Goal: Task Accomplishment & Management: Complete application form

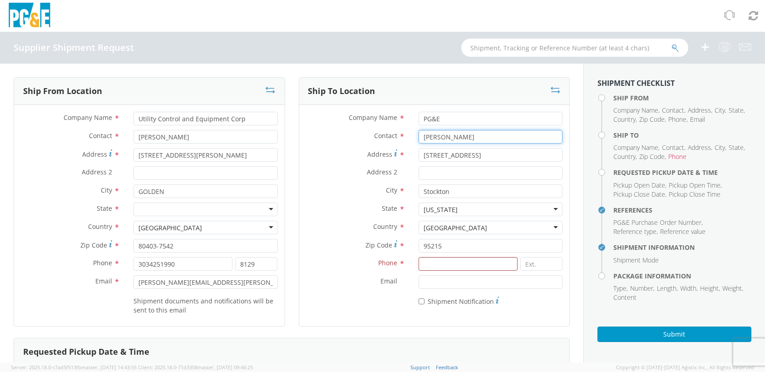
drag, startPoint x: 469, startPoint y: 135, endPoint x: 415, endPoint y: 135, distance: 54.1
click at [419, 135] on input "[PERSON_NAME]" at bounding box center [491, 137] width 144 height 14
paste input "ose [PERSON_NAME]"
type input "[PERSON_NAME]"
click at [427, 268] on input at bounding box center [468, 264] width 99 height 14
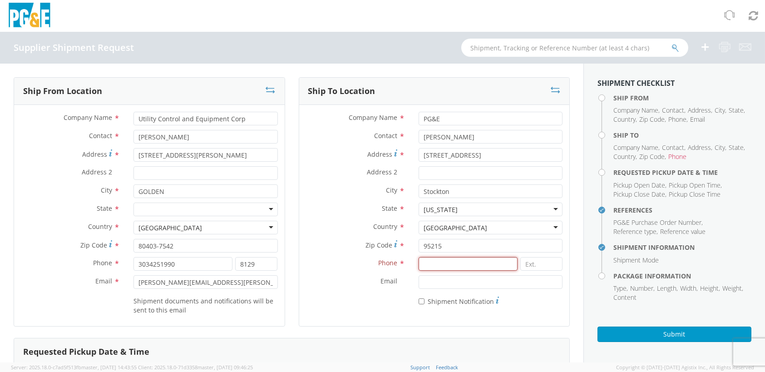
paste input "[PHONE_NUMBER]"
type input "[PHONE_NUMBER]"
click at [343, 258] on label "Phone *" at bounding box center [355, 263] width 113 height 12
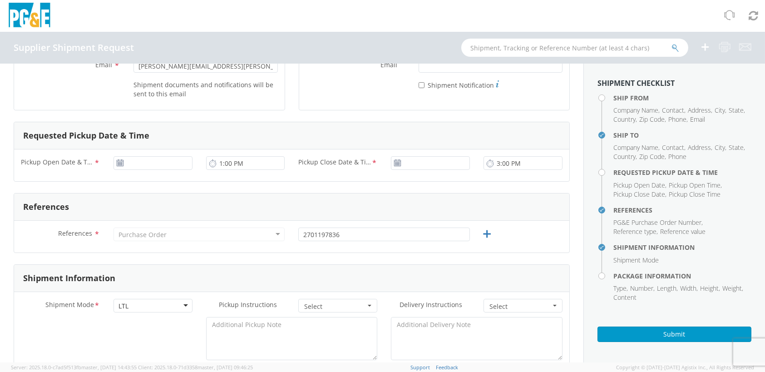
scroll to position [227, 0]
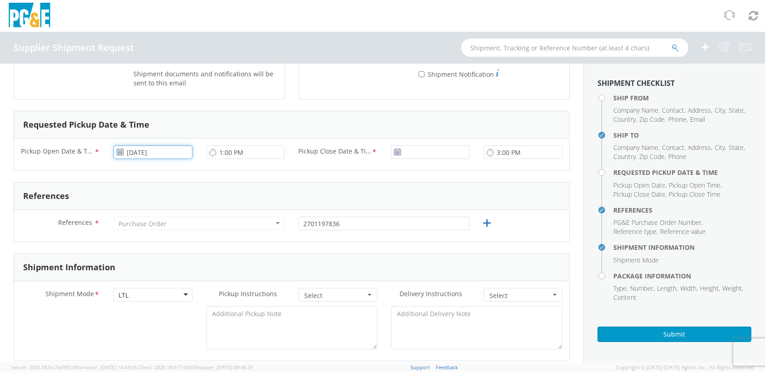
click at [162, 154] on input "[DATE]" at bounding box center [153, 152] width 79 height 14
click at [155, 212] on td "9" at bounding box center [158, 210] width 16 height 14
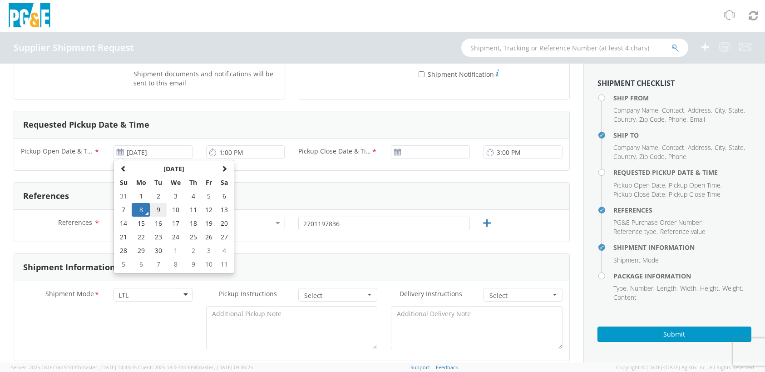
type input "[DATE]"
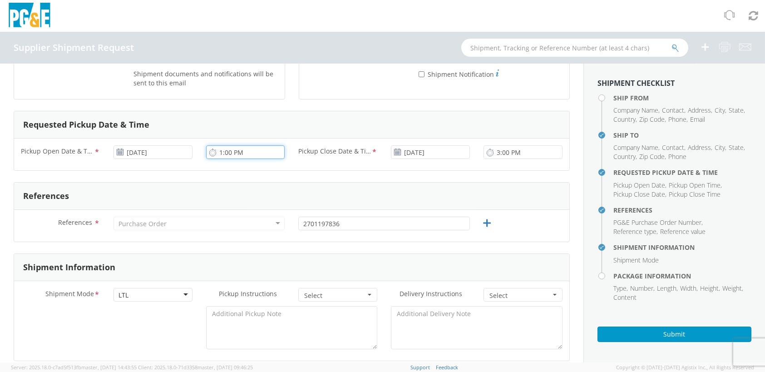
click at [240, 154] on input "1:00 PM" at bounding box center [245, 152] width 79 height 14
type input "7:30 AM"
click at [381, 171] on form "Ship From Location Company Name * Utility Control and Equipment Corp Contact * …" at bounding box center [292, 332] width 556 height 965
click at [219, 194] on div "References" at bounding box center [292, 196] width 556 height 27
click at [191, 223] on div "Purchase Order" at bounding box center [200, 224] width 172 height 14
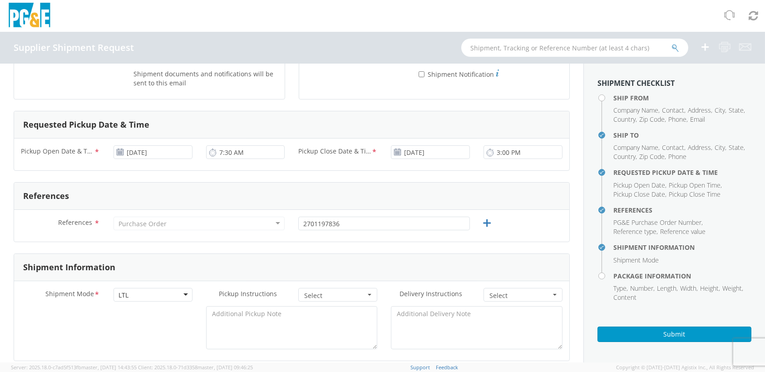
click at [278, 221] on div "Purchase Order" at bounding box center [200, 224] width 172 height 14
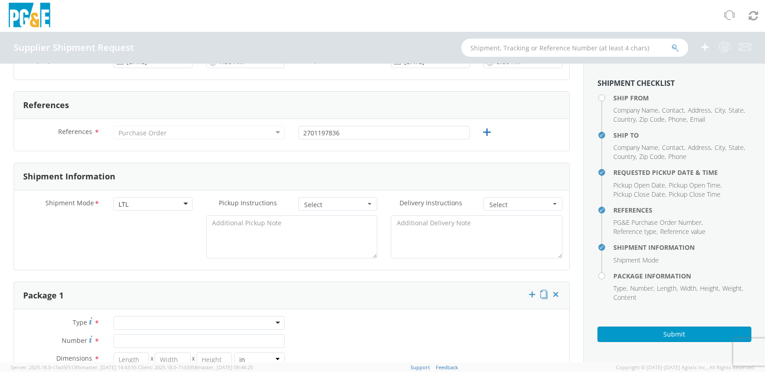
click at [148, 244] on div at bounding box center [292, 239] width 556 height 48
click at [353, 208] on span "Select" at bounding box center [334, 204] width 61 height 9
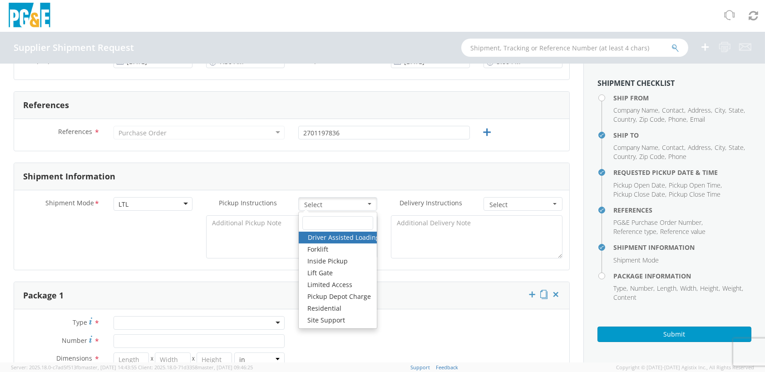
click at [353, 236] on link "Driver Assisted Loading" at bounding box center [338, 238] width 78 height 12
click at [360, 204] on span "Driver Assisted Loading" at bounding box center [334, 204] width 61 height 9
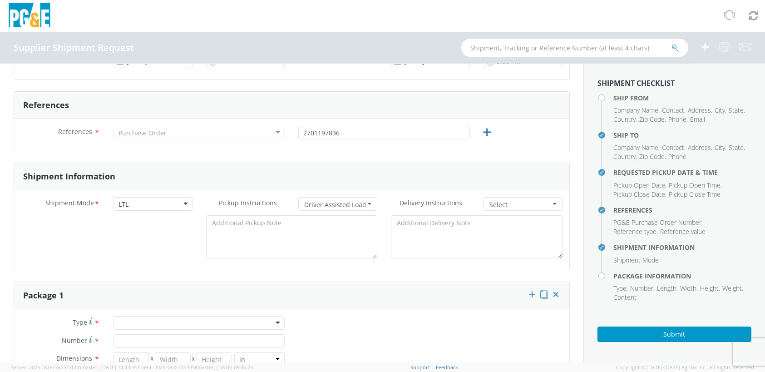
click at [360, 204] on span "Driver Assisted Loading" at bounding box center [334, 204] width 61 height 9
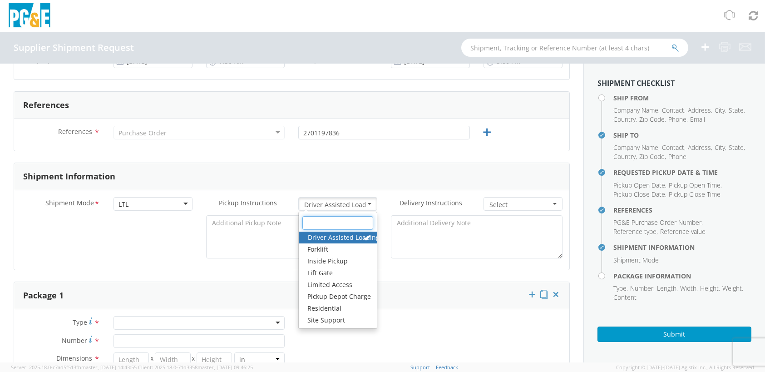
click at [346, 225] on input "text" at bounding box center [338, 223] width 71 height 14
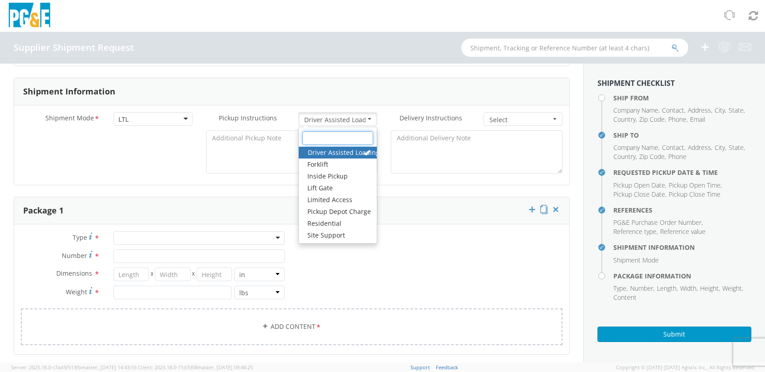
scroll to position [372, 0]
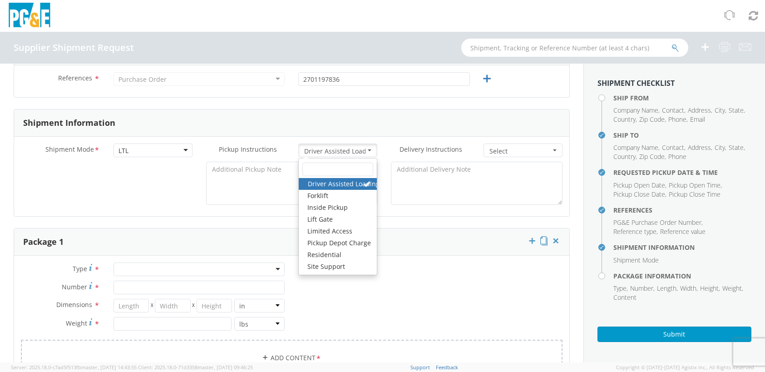
click at [306, 147] on span "Driver Assisted Loading" at bounding box center [334, 151] width 61 height 9
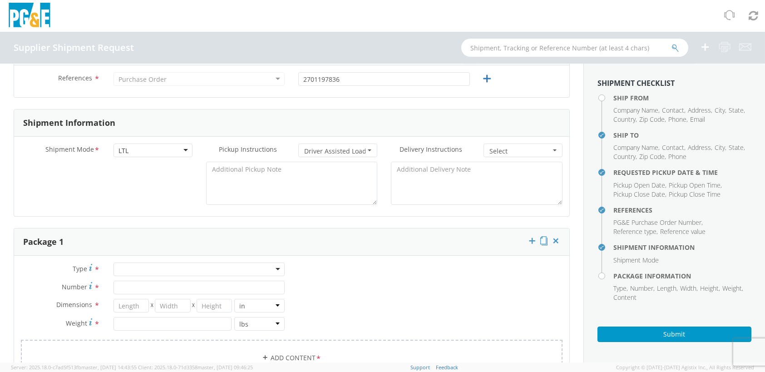
click at [311, 148] on span "Driver Assisted Loading" at bounding box center [334, 151] width 61 height 9
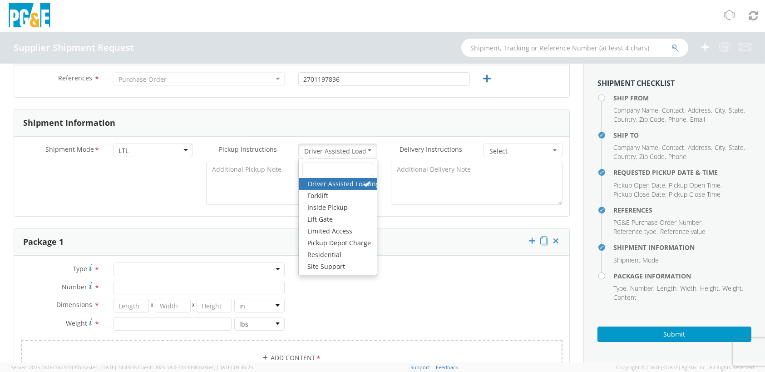
click at [416, 223] on form "Ship From Location Company Name * Utility Control and Equipment Corp Contact * …" at bounding box center [292, 188] width 556 height 965
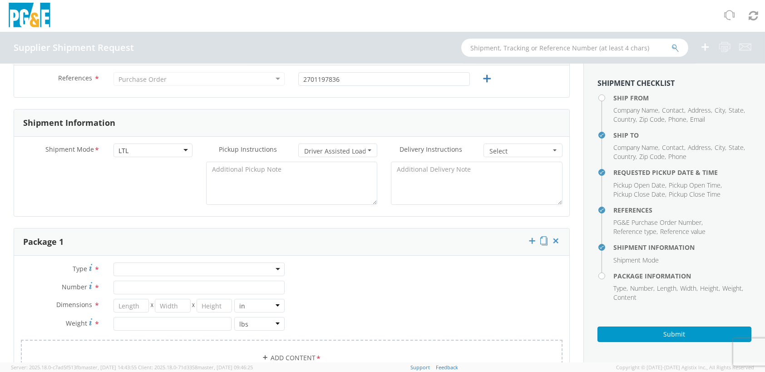
click at [367, 144] on button "Driver Assisted Loading Select" at bounding box center [337, 151] width 79 height 14
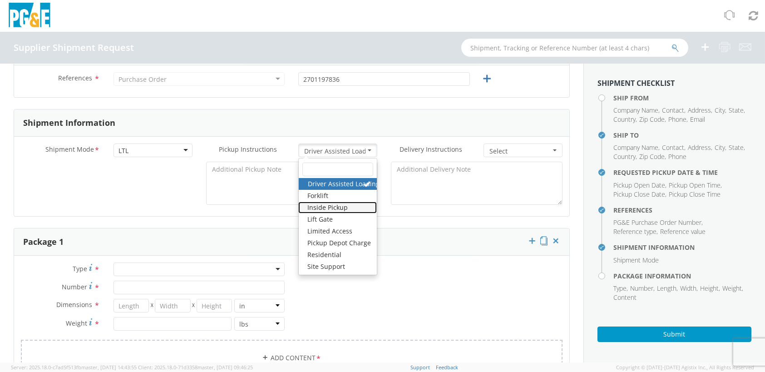
click at [347, 202] on link "Inside Pickup" at bounding box center [337, 208] width 79 height 12
click at [327, 206] on link "Inside Pickup" at bounding box center [337, 208] width 79 height 12
click at [402, 228] on div "Package 1" at bounding box center [292, 241] width 556 height 27
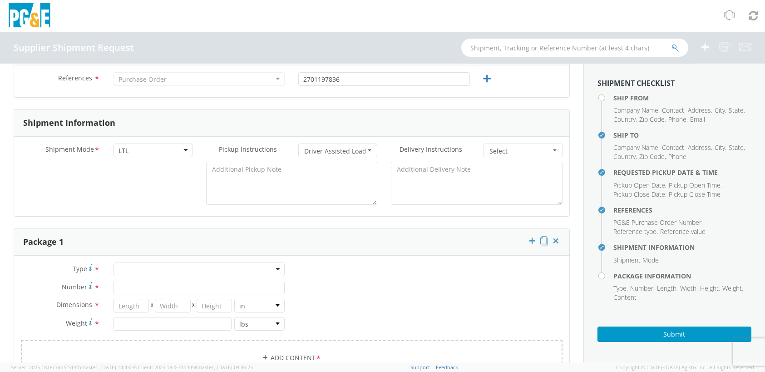
click at [344, 147] on span "Driver Assisted Loading" at bounding box center [334, 151] width 61 height 9
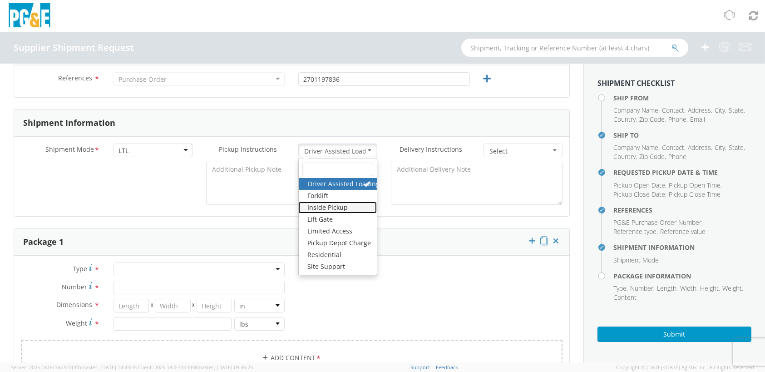
click at [323, 204] on link "Inside Pickup" at bounding box center [337, 208] width 79 height 12
click at [410, 220] on form "Ship From Location Company Name * Utility Control and Equipment Corp Contact * …" at bounding box center [292, 188] width 556 height 965
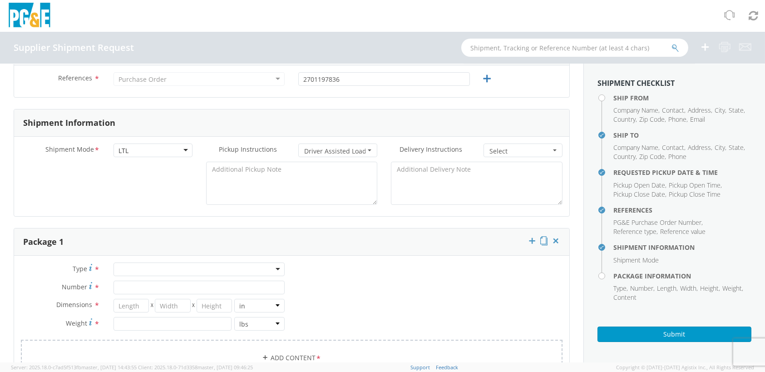
click at [350, 145] on button "Driver Assisted Loading , Inside Pickup Select" at bounding box center [337, 151] width 79 height 14
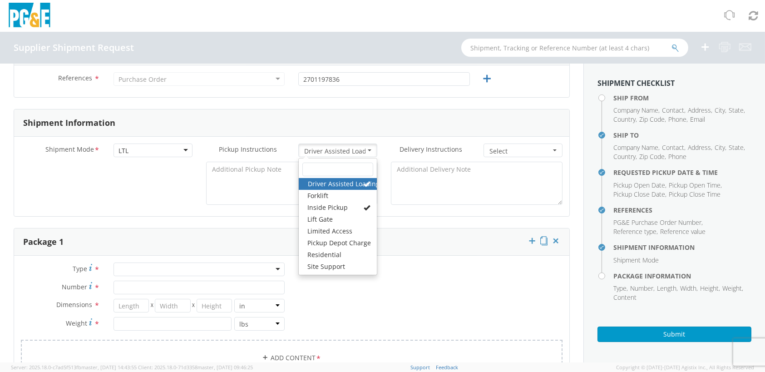
click at [353, 184] on link "Driver Assisted Loading" at bounding box center [338, 184] width 78 height 12
click at [364, 206] on span at bounding box center [367, 207] width 6 height 6
click at [413, 236] on div "Package 1" at bounding box center [292, 241] width 556 height 27
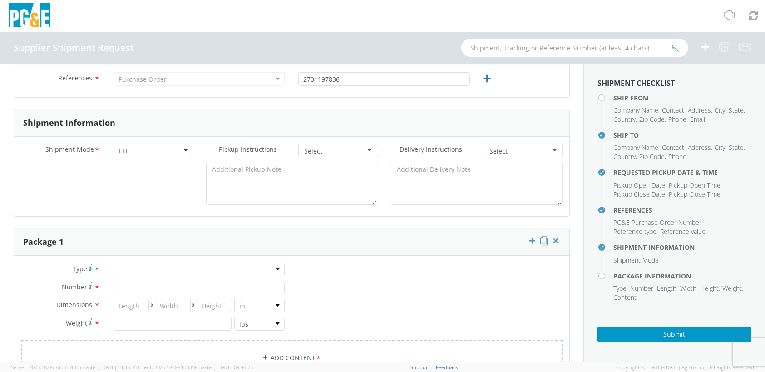
click at [501, 154] on span "Select" at bounding box center [520, 151] width 61 height 9
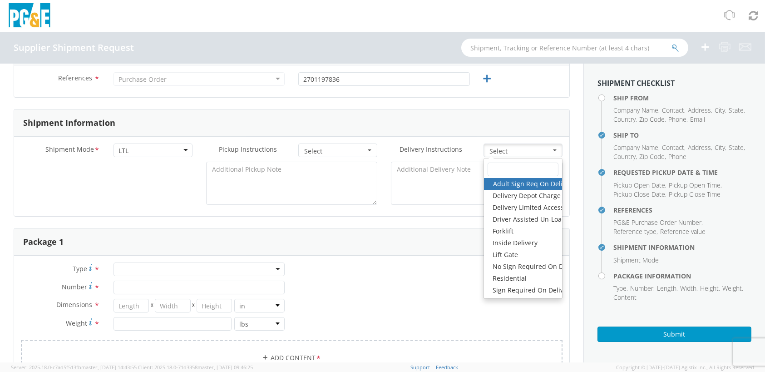
click at [501, 154] on span "Select" at bounding box center [520, 151] width 61 height 9
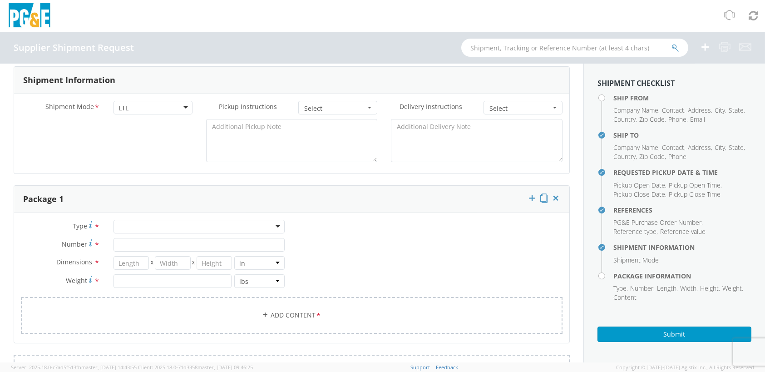
scroll to position [462, 0]
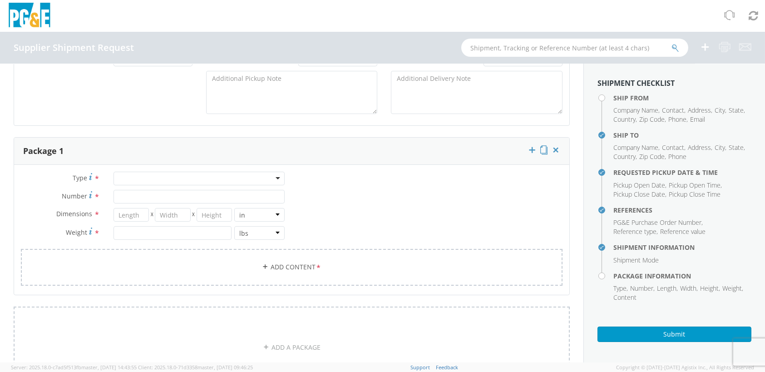
click at [144, 179] on div at bounding box center [200, 179] width 172 height 14
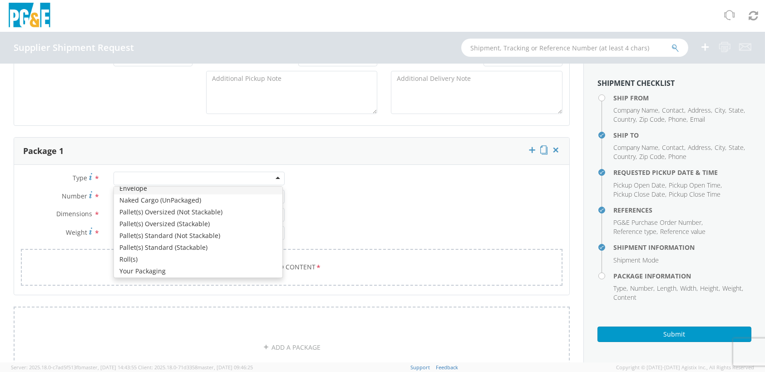
scroll to position [102, 0]
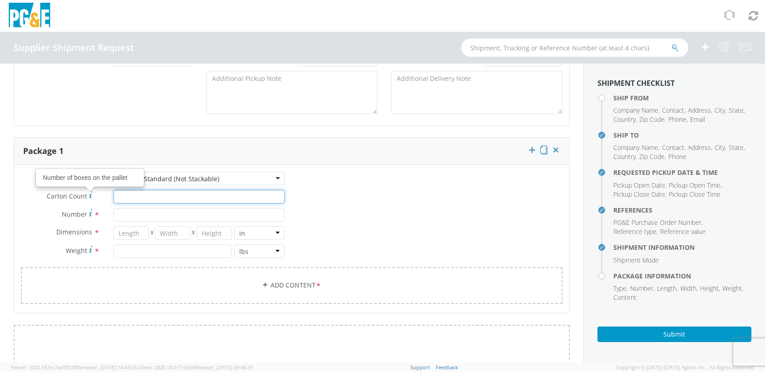
click at [125, 194] on input "Carton Count Number of boxes on the pallet *" at bounding box center [200, 197] width 172 height 14
type input "1"
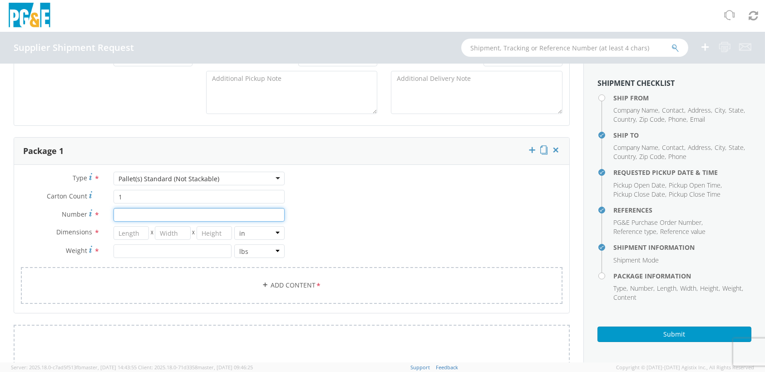
click at [124, 212] on input "Number *" at bounding box center [200, 215] width 172 height 14
type input "1"
click at [131, 233] on input "number" at bounding box center [131, 233] width 35 height 14
type input "48"
type input "44"
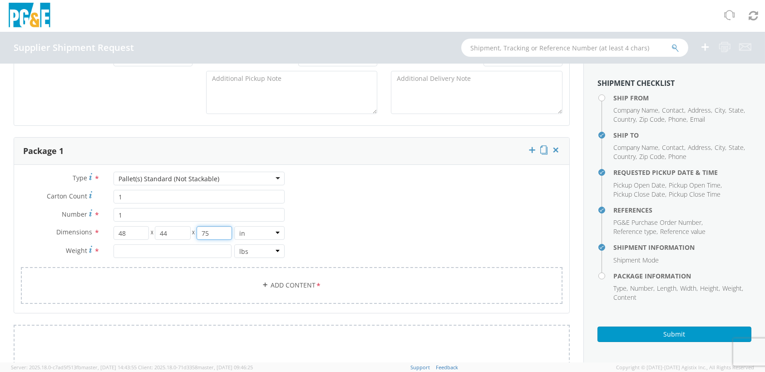
type input "75"
click at [150, 248] on input "number" at bounding box center [173, 251] width 118 height 14
type input "355"
click at [352, 225] on div "Type * Pallet(s) Standard (Not Stackable) Pallet(s) Standard (Not Stackable) Bu…" at bounding box center [292, 244] width 556 height 144
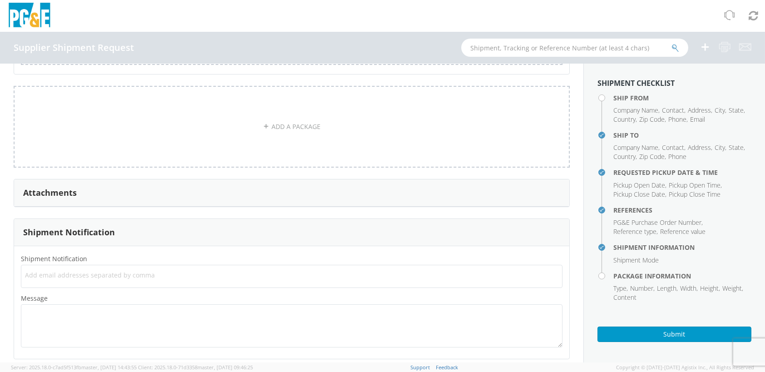
scroll to position [708, 0]
click at [70, 184] on h3 "Attachments" at bounding box center [50, 186] width 54 height 9
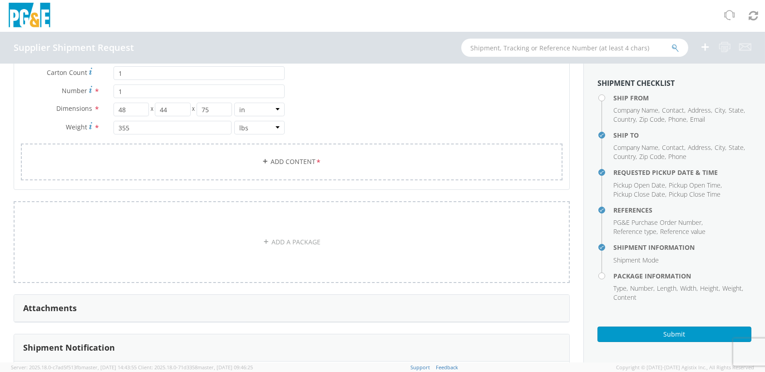
scroll to position [571, 0]
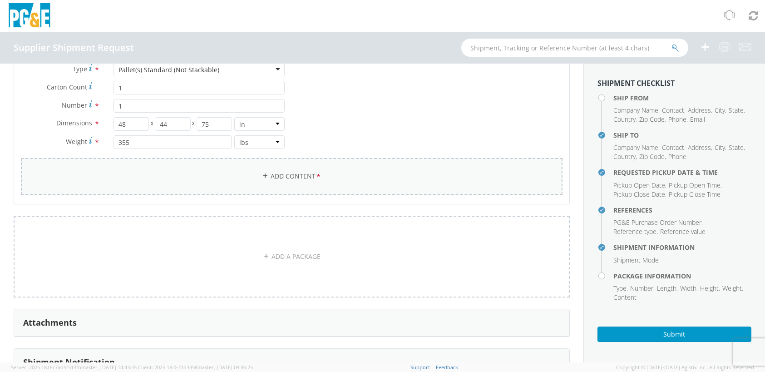
click at [290, 172] on link "Add Content *" at bounding box center [292, 176] width 542 height 37
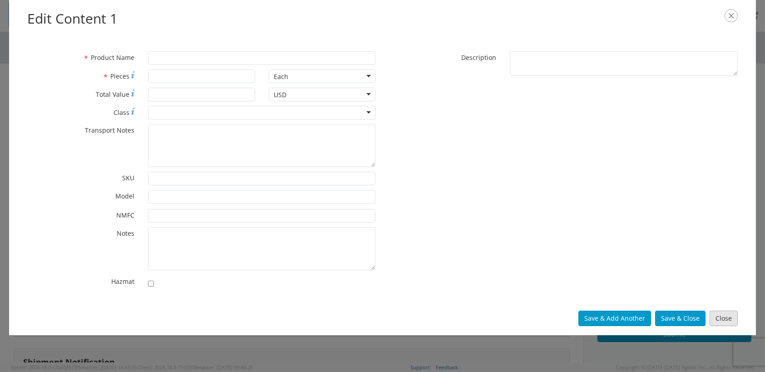
click at [731, 318] on button "Close" at bounding box center [724, 318] width 28 height 15
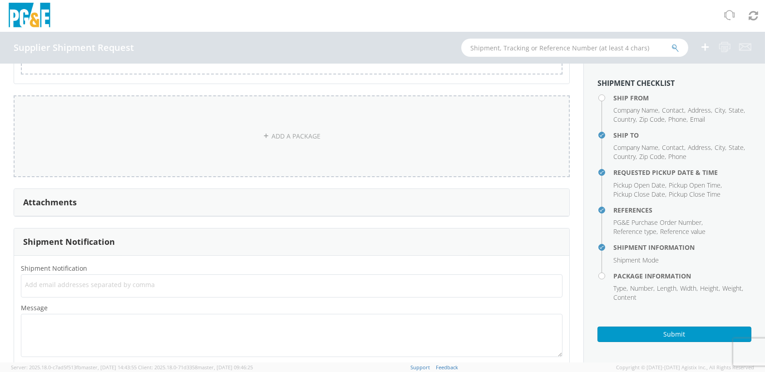
scroll to position [708, 0]
